Goal: Task Accomplishment & Management: Manage account settings

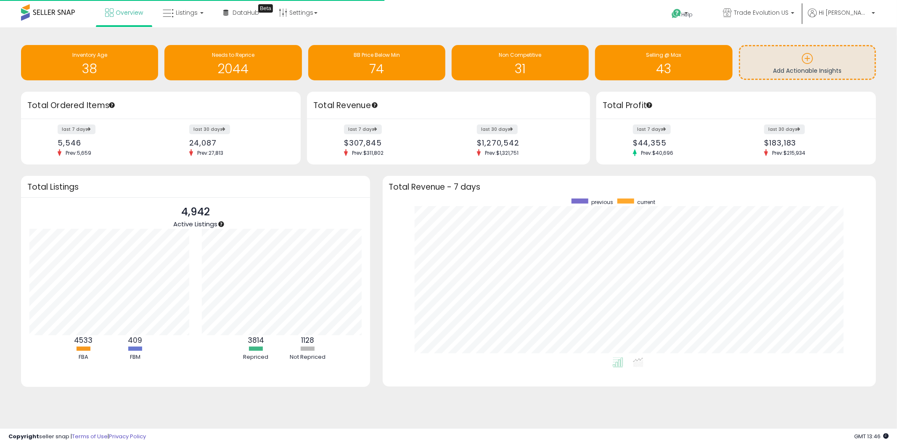
scroll to position [159, 477]
click at [179, 22] on link "Listings" at bounding box center [182, 12] width 53 height 25
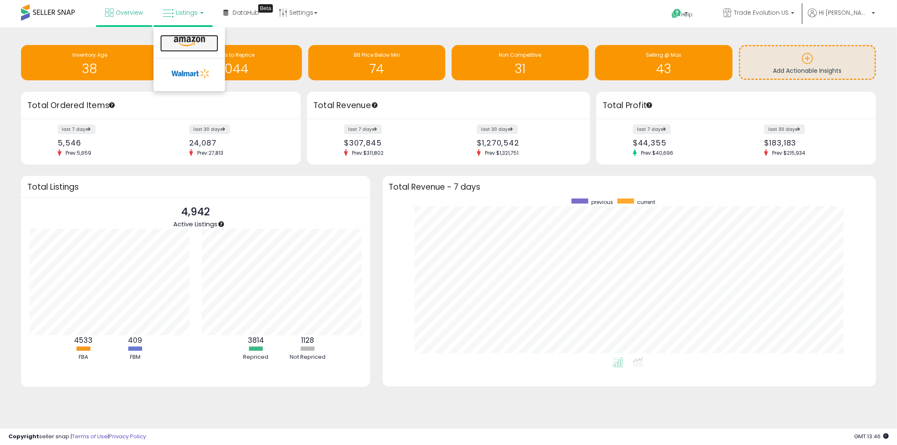
click at [183, 40] on icon at bounding box center [189, 41] width 37 height 11
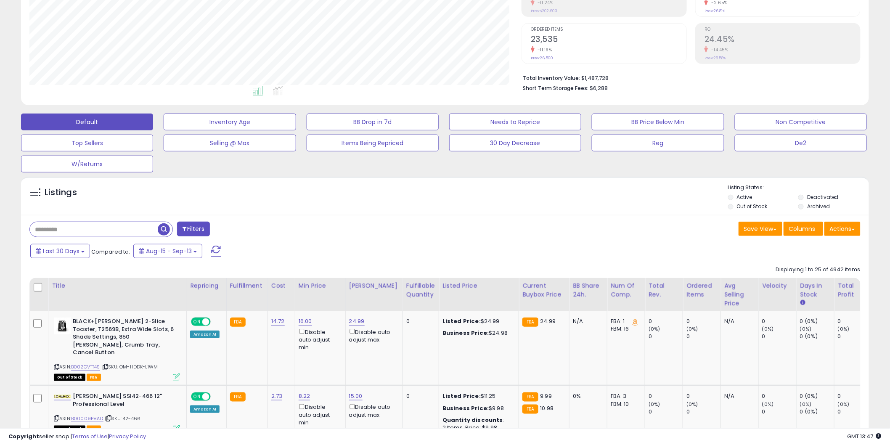
scroll to position [218, 0]
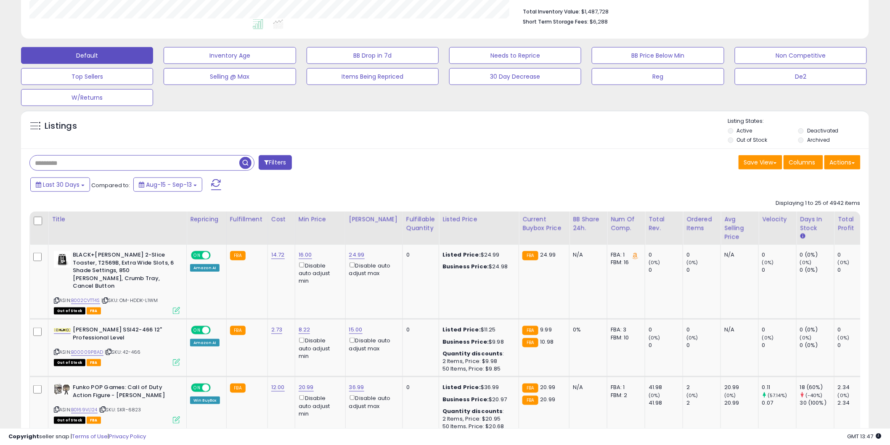
click at [107, 163] on input "text" at bounding box center [134, 163] width 209 height 15
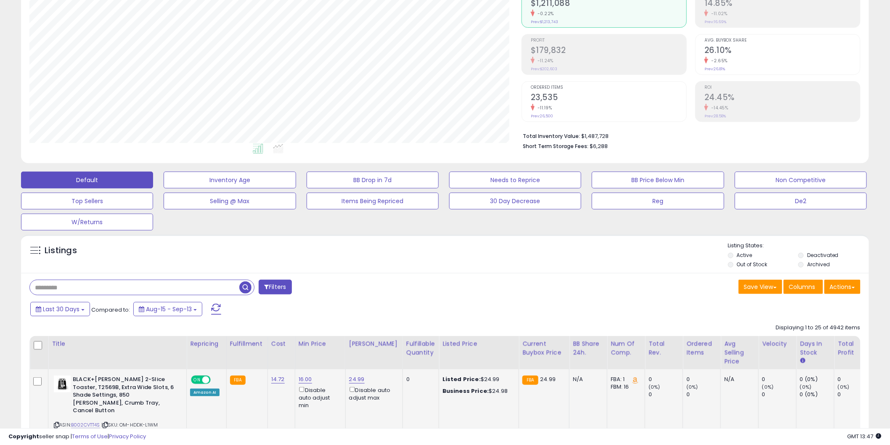
scroll to position [0, 0]
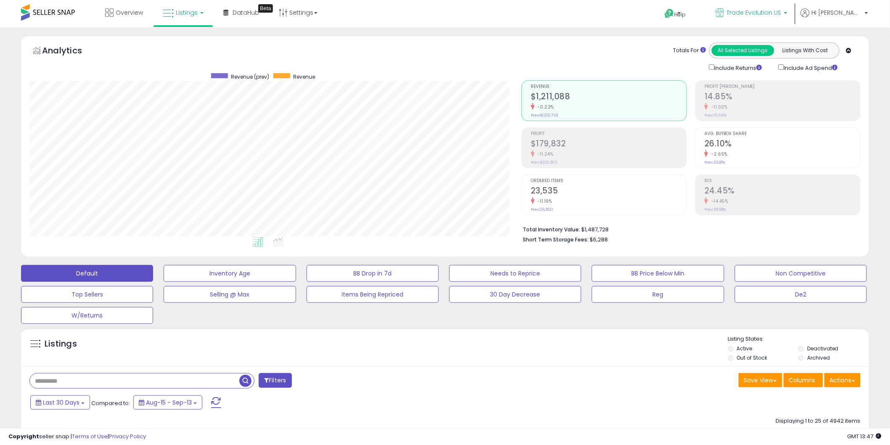
click at [773, 8] on link "Trade Evolution US" at bounding box center [751, 13] width 84 height 27
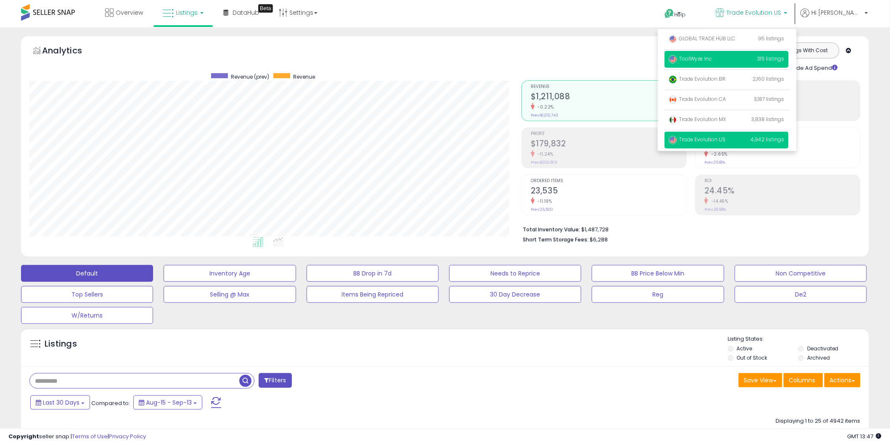
click at [712, 56] on span "ToolWyze Inc" at bounding box center [690, 58] width 43 height 7
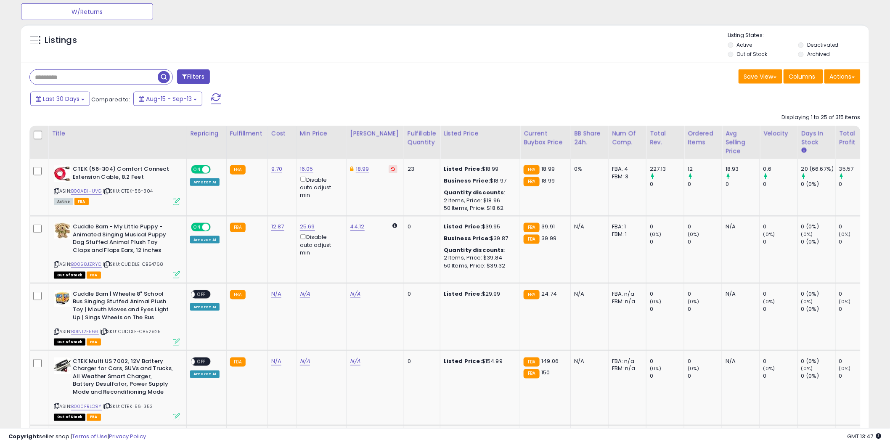
scroll to position [312, 0]
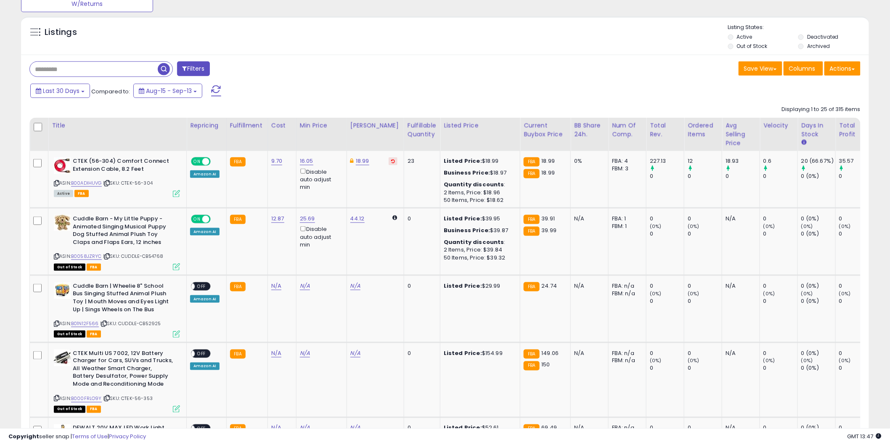
click at [124, 65] on input "text" at bounding box center [94, 69] width 128 height 15
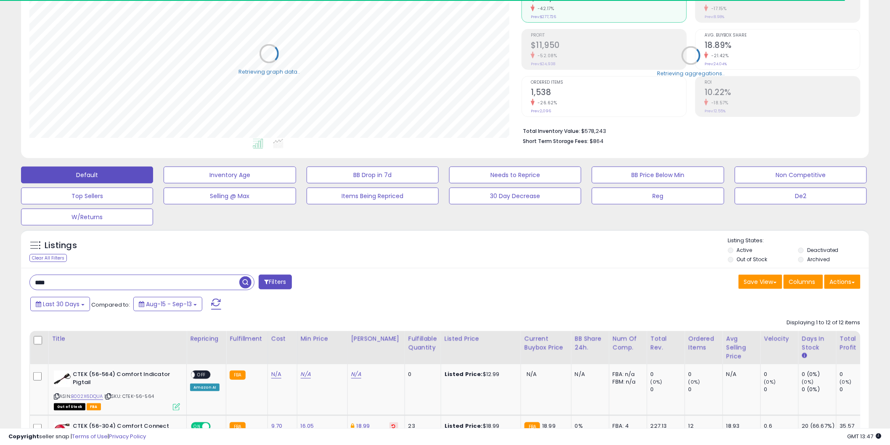
scroll to position [420380, 420059]
click at [418, 341] on div "Fulfillable Quantity" at bounding box center [422, 343] width 29 height 18
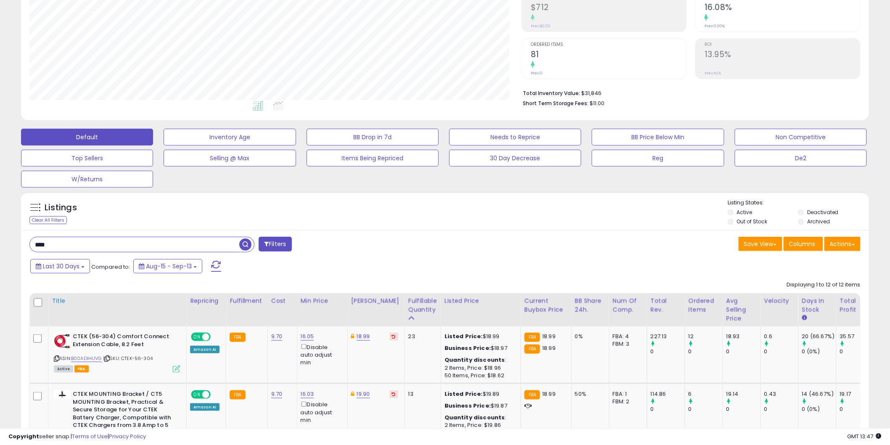
scroll to position [137, 0]
click at [48, 246] on input "****" at bounding box center [134, 244] width 209 height 15
click at [48, 243] on input "****" at bounding box center [134, 244] width 209 height 15
type input "****"
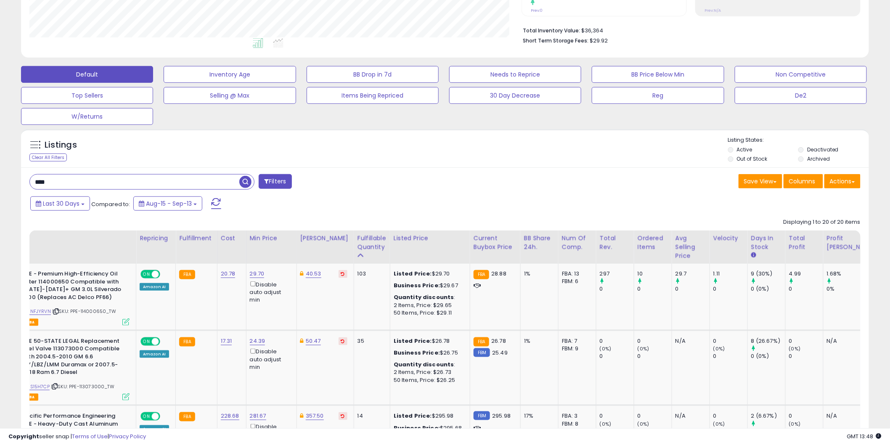
scroll to position [0, 0]
